Goal: Transaction & Acquisition: Obtain resource

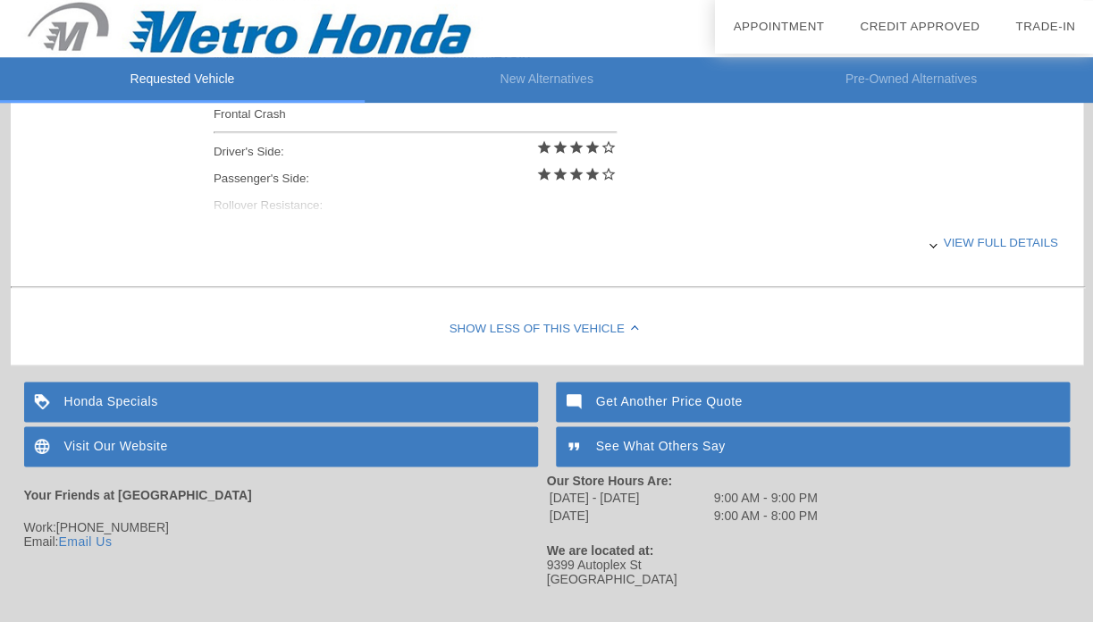
scroll to position [841, 0]
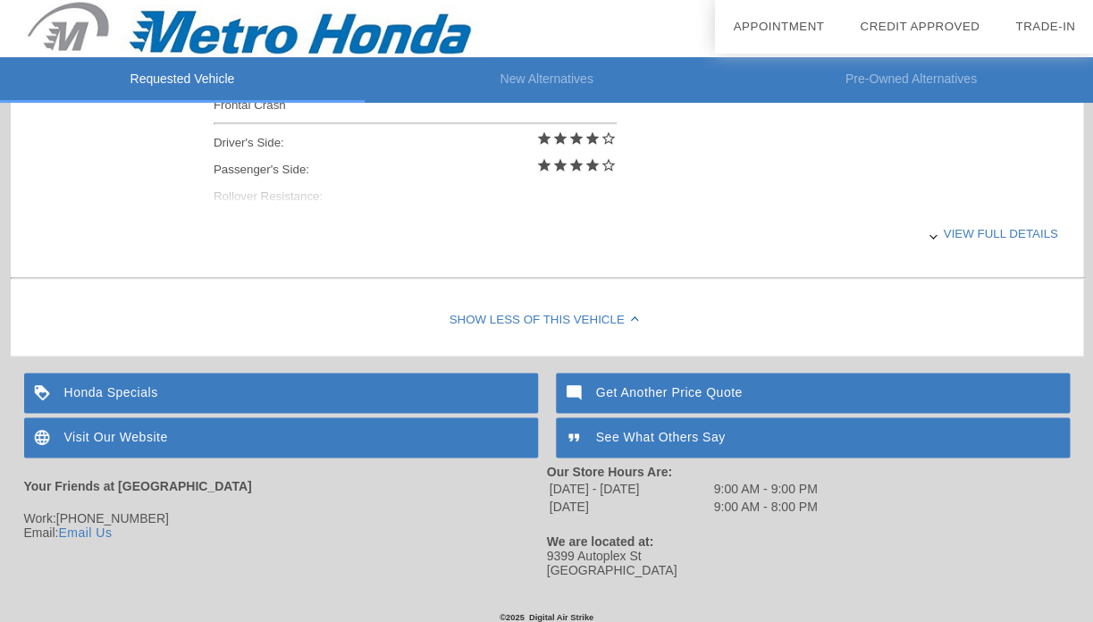
click at [376, 390] on div "Honda Specials" at bounding box center [281, 393] width 514 height 40
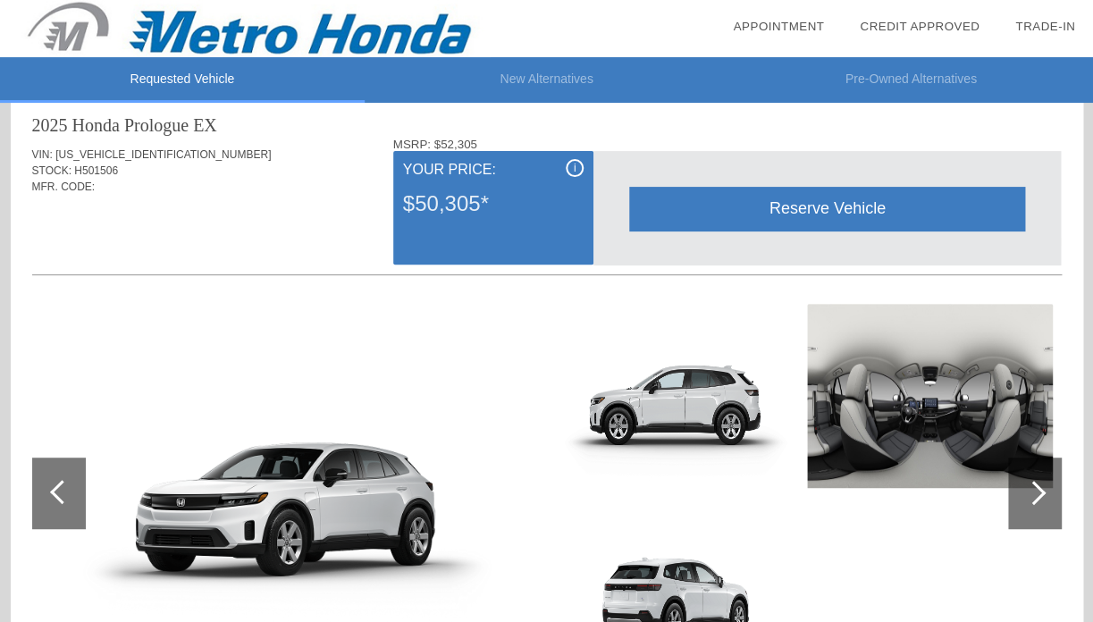
scroll to position [27, 0]
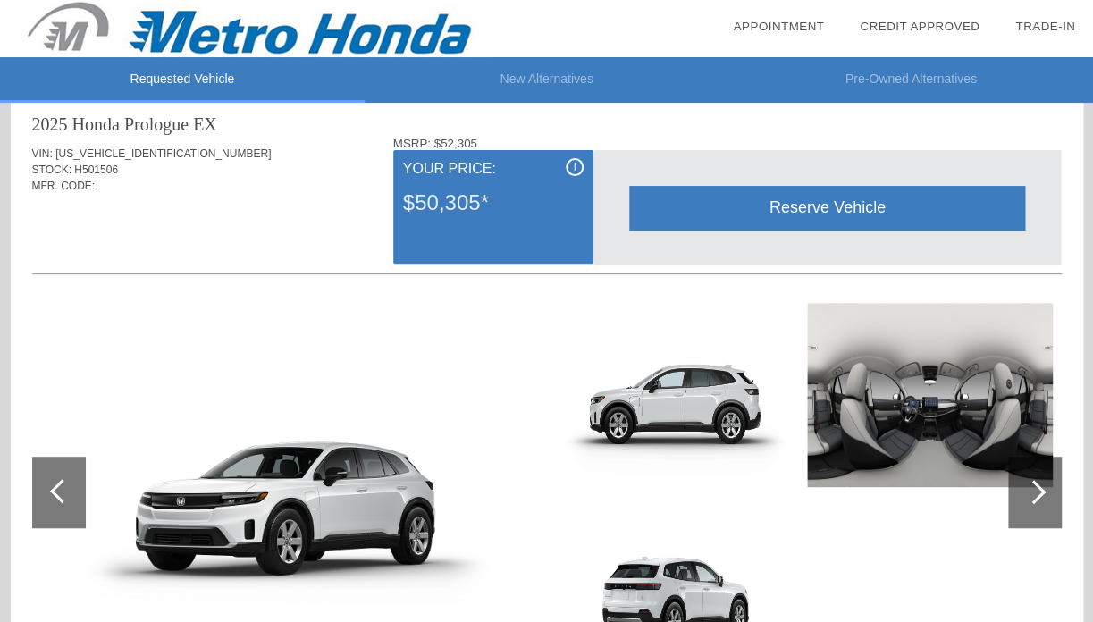
click at [431, 40] on img at bounding box center [245, 28] width 490 height 57
click at [924, 425] on img at bounding box center [930, 395] width 246 height 184
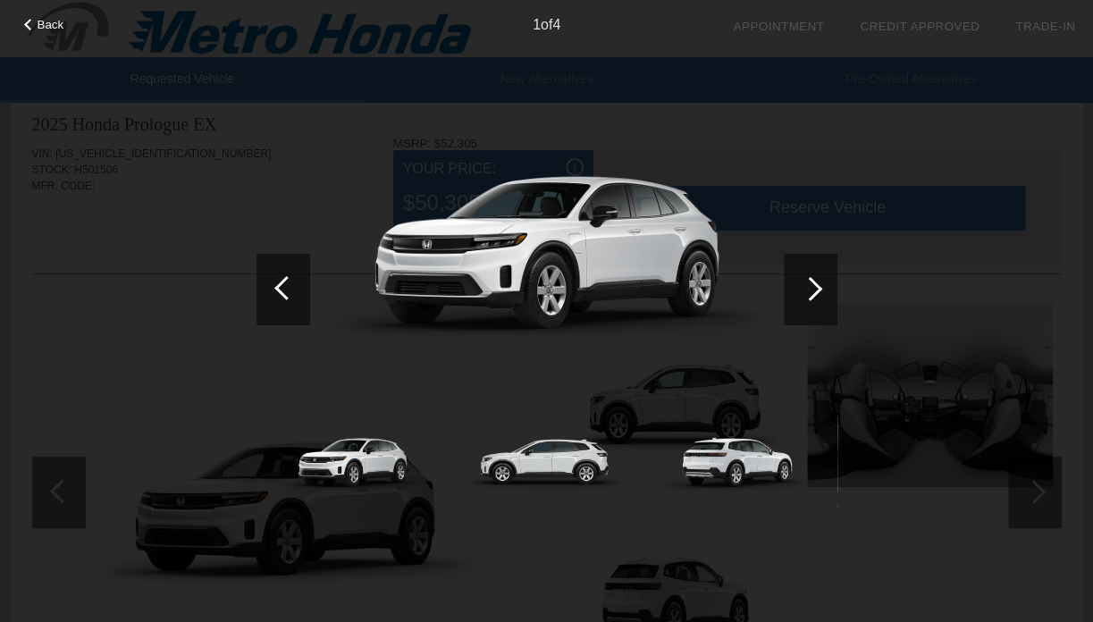
click at [790, 282] on div at bounding box center [810, 288] width 54 height 71
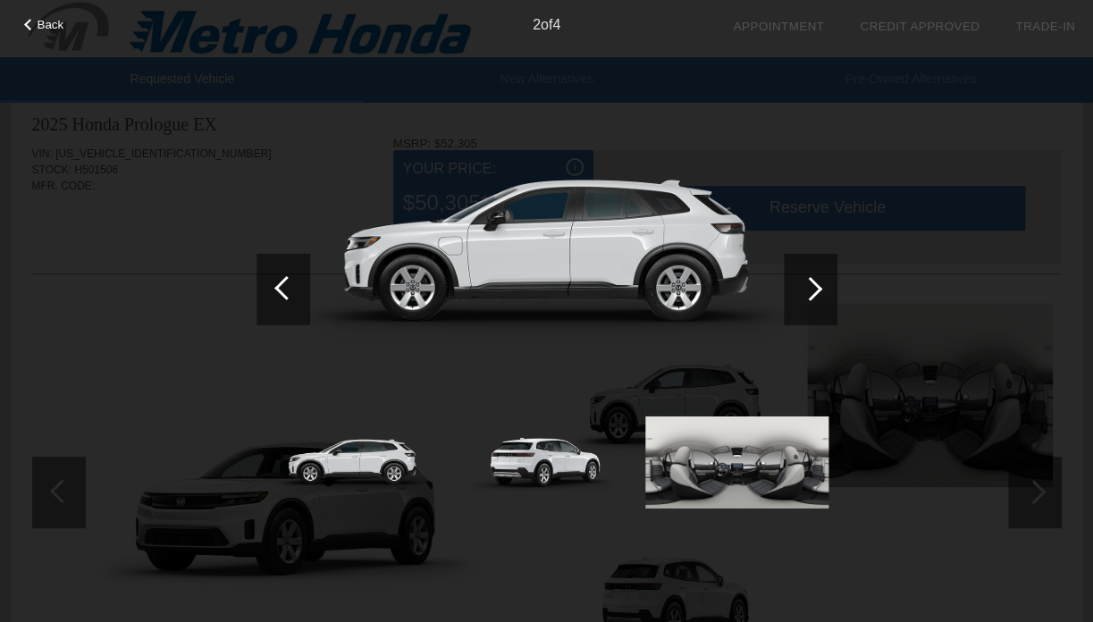
click at [790, 282] on div at bounding box center [810, 288] width 54 height 71
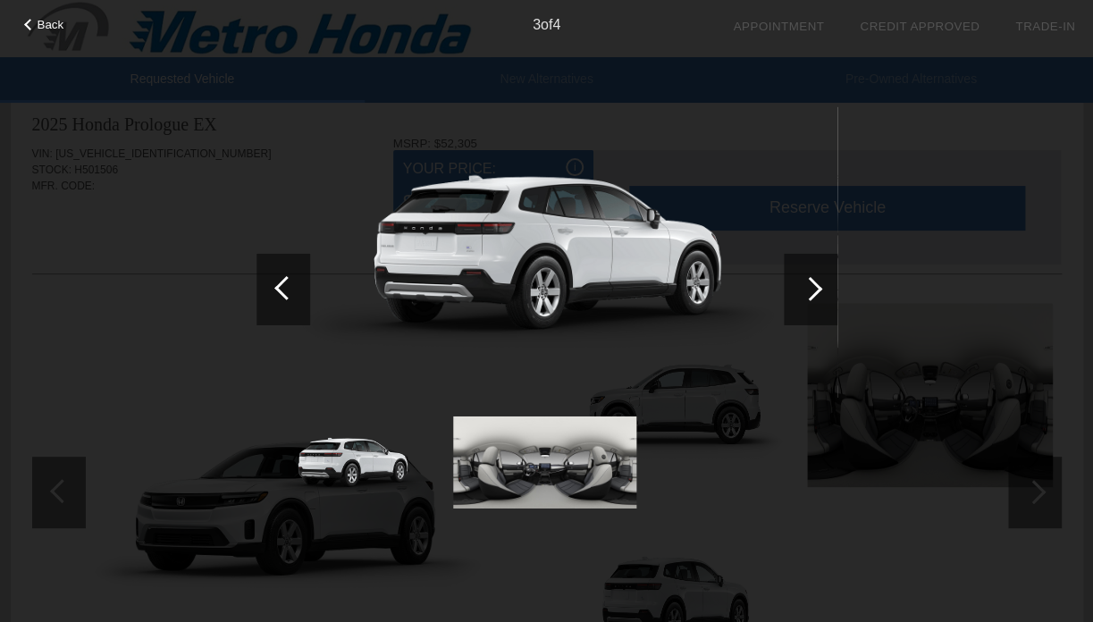
click at [790, 282] on div at bounding box center [810, 288] width 54 height 71
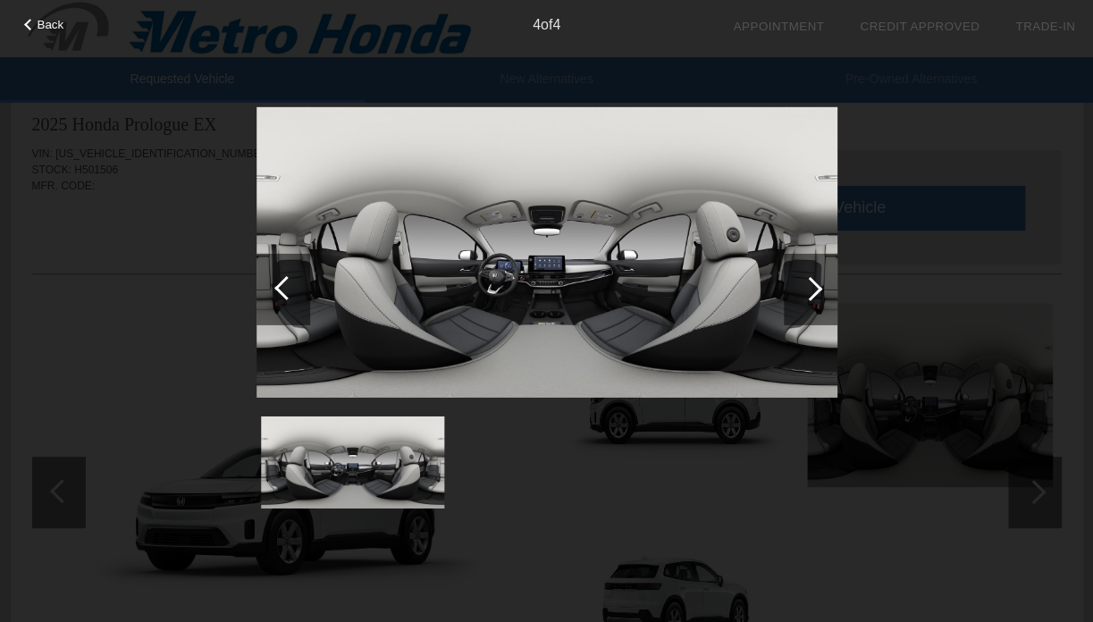
click at [790, 282] on div at bounding box center [810, 288] width 54 height 71
click at [800, 293] on div at bounding box center [810, 288] width 54 height 71
click at [813, 294] on div at bounding box center [810, 288] width 24 height 24
click at [882, 222] on div "Back 4 of 4" at bounding box center [546, 311] width 1093 height 622
